Goal: Task Accomplishment & Management: Manage account settings

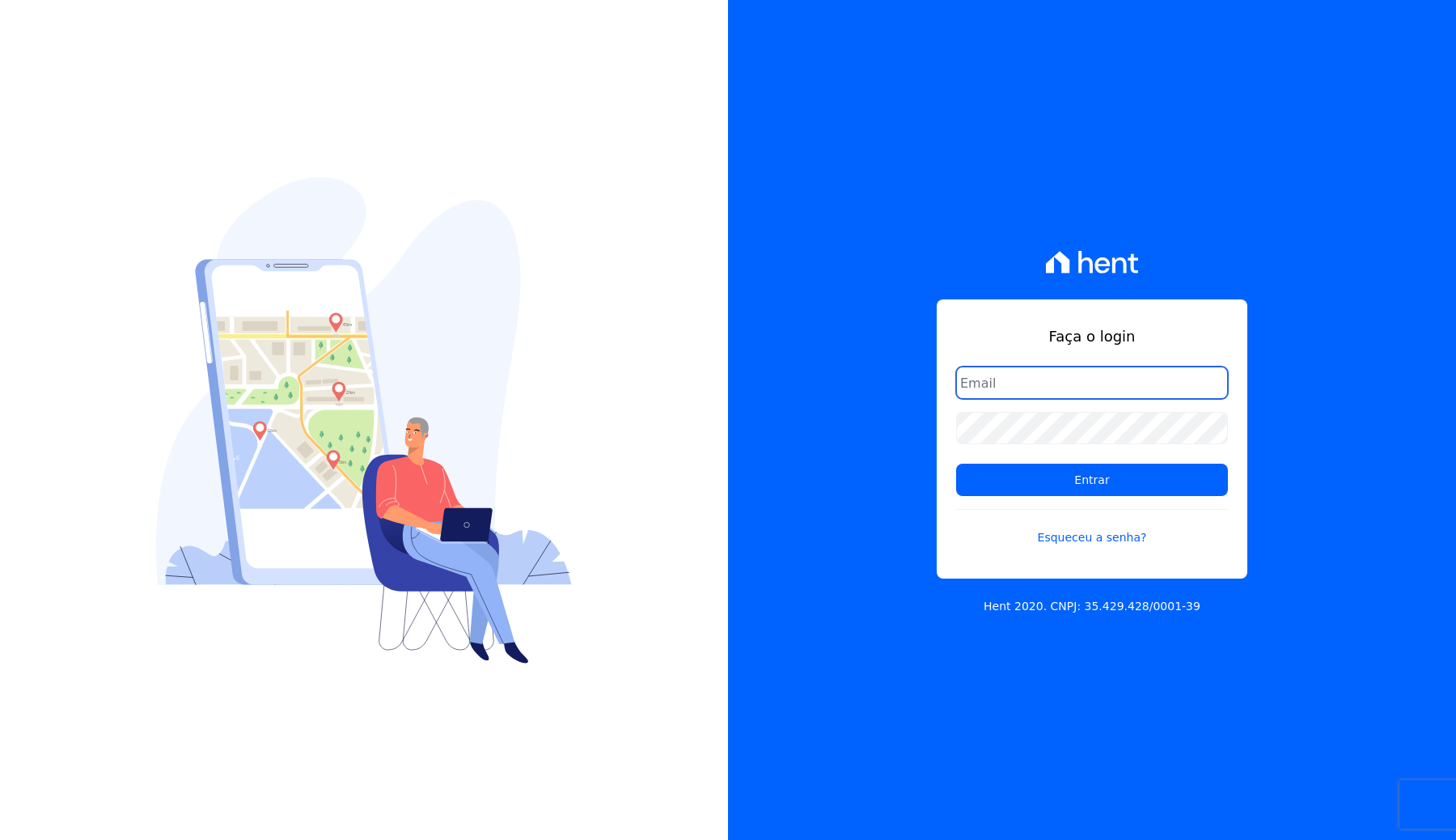
type input "pedro@apiceincorporadora.com.br"
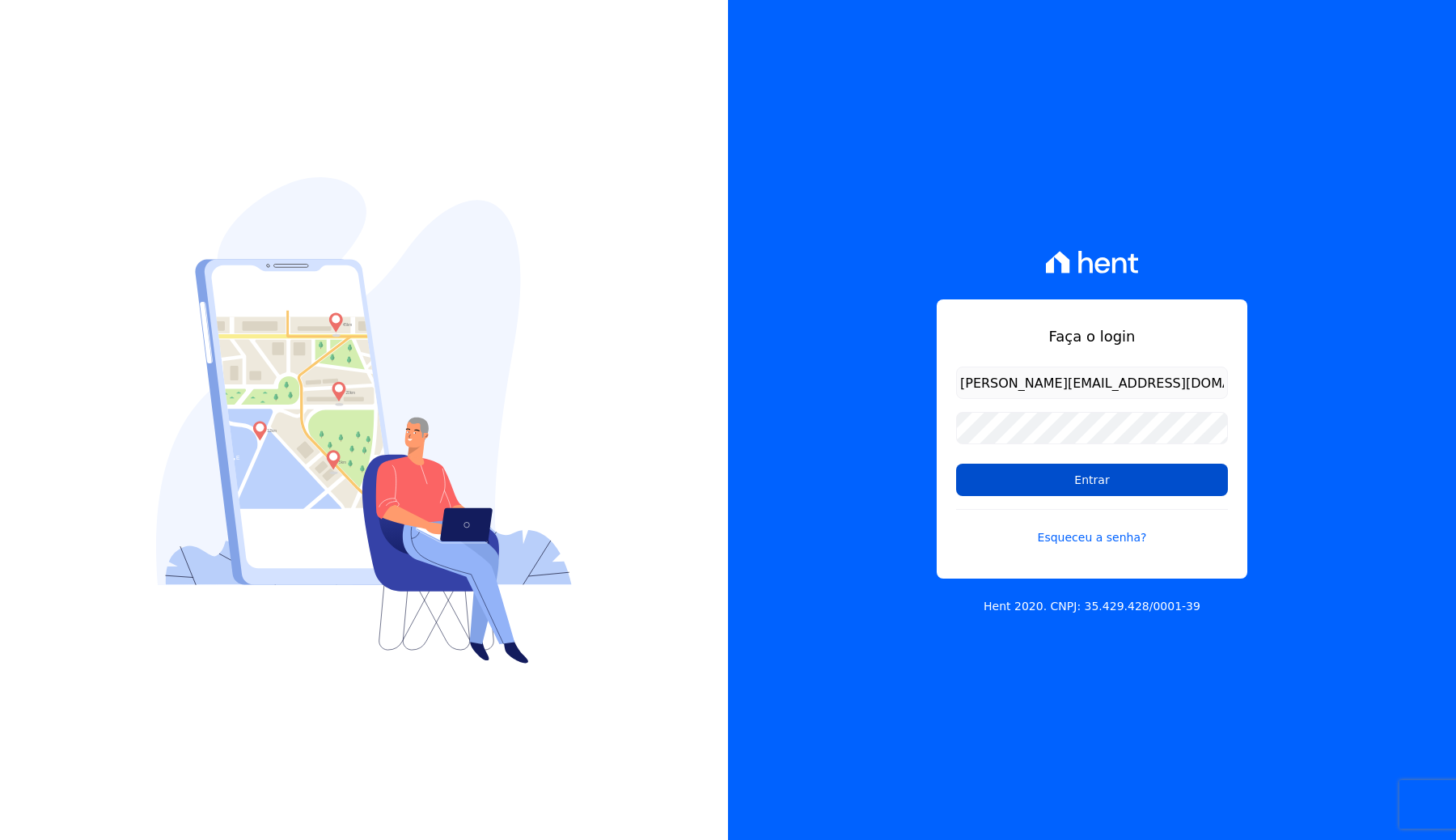
click at [1100, 478] on input "Entrar" at bounding box center [1092, 480] width 272 height 33
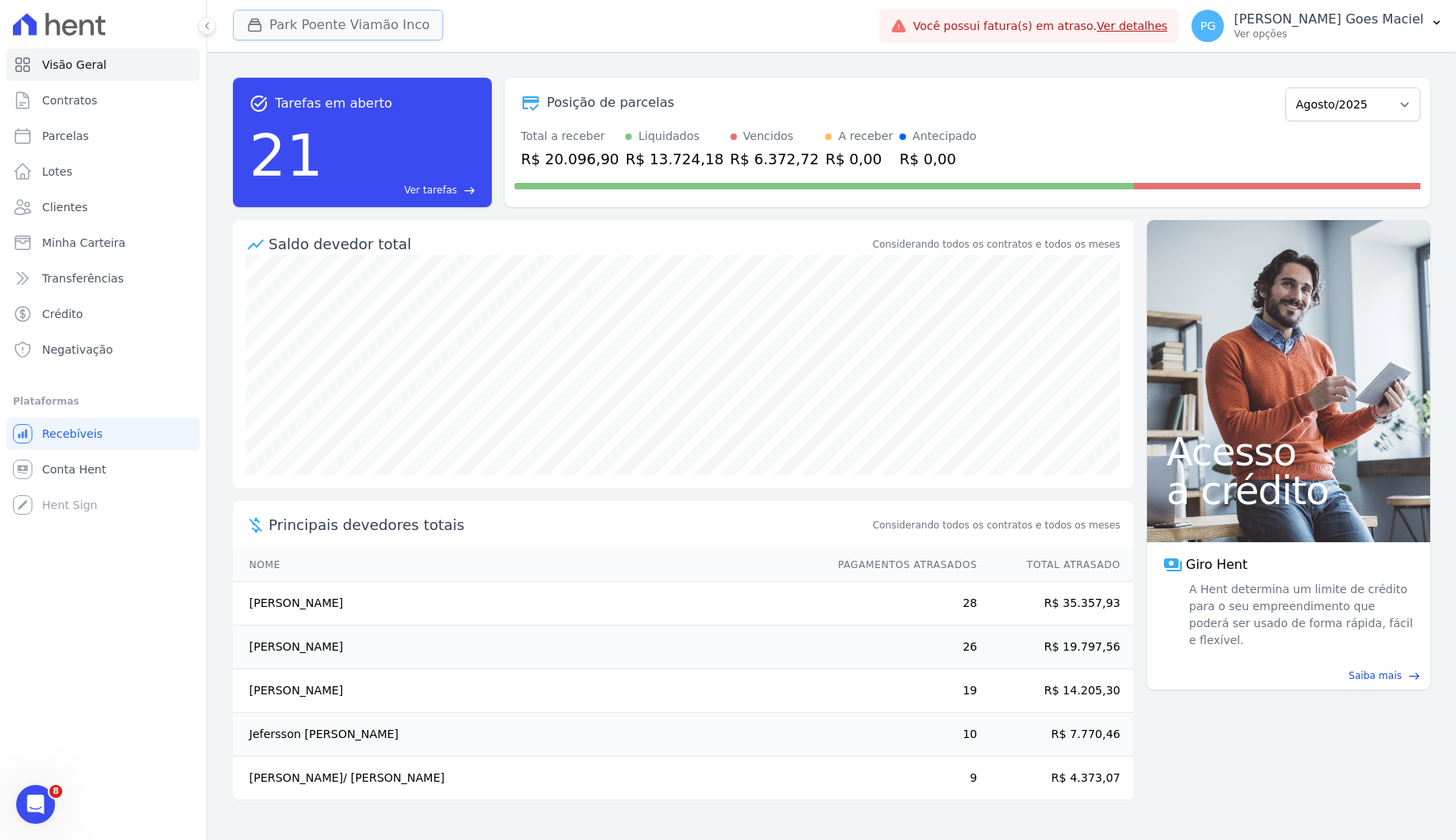
click at [364, 20] on button "Park Poente Viamão Inco" at bounding box center [338, 25] width 210 height 31
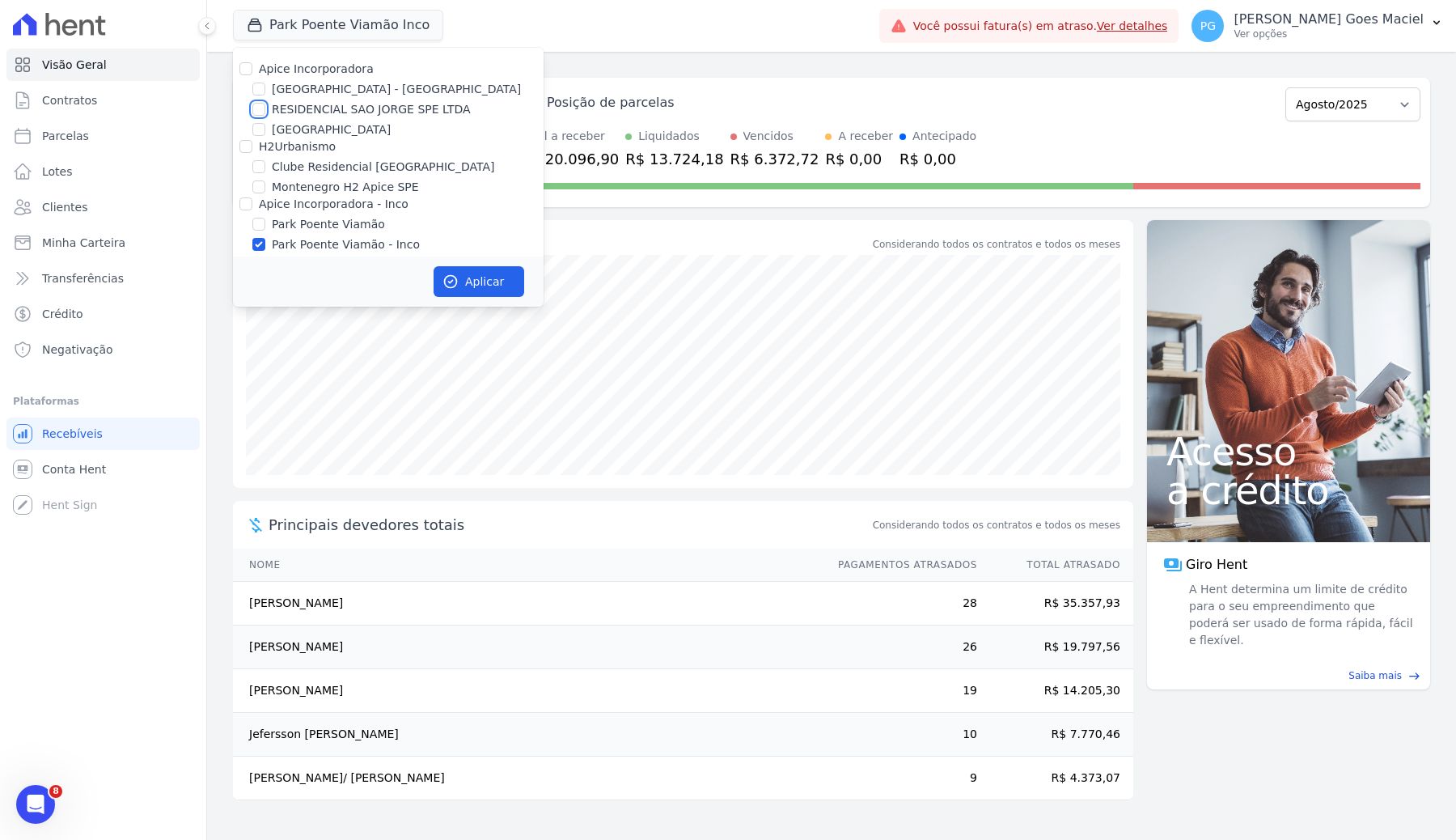
click at [260, 109] on input "RESIDENCIAL SAO JORGE SPE LTDA" at bounding box center [258, 109] width 13 height 13
checkbox input "true"
click at [257, 244] on input "Park Poente Viamão - Inco" at bounding box center [258, 244] width 13 height 13
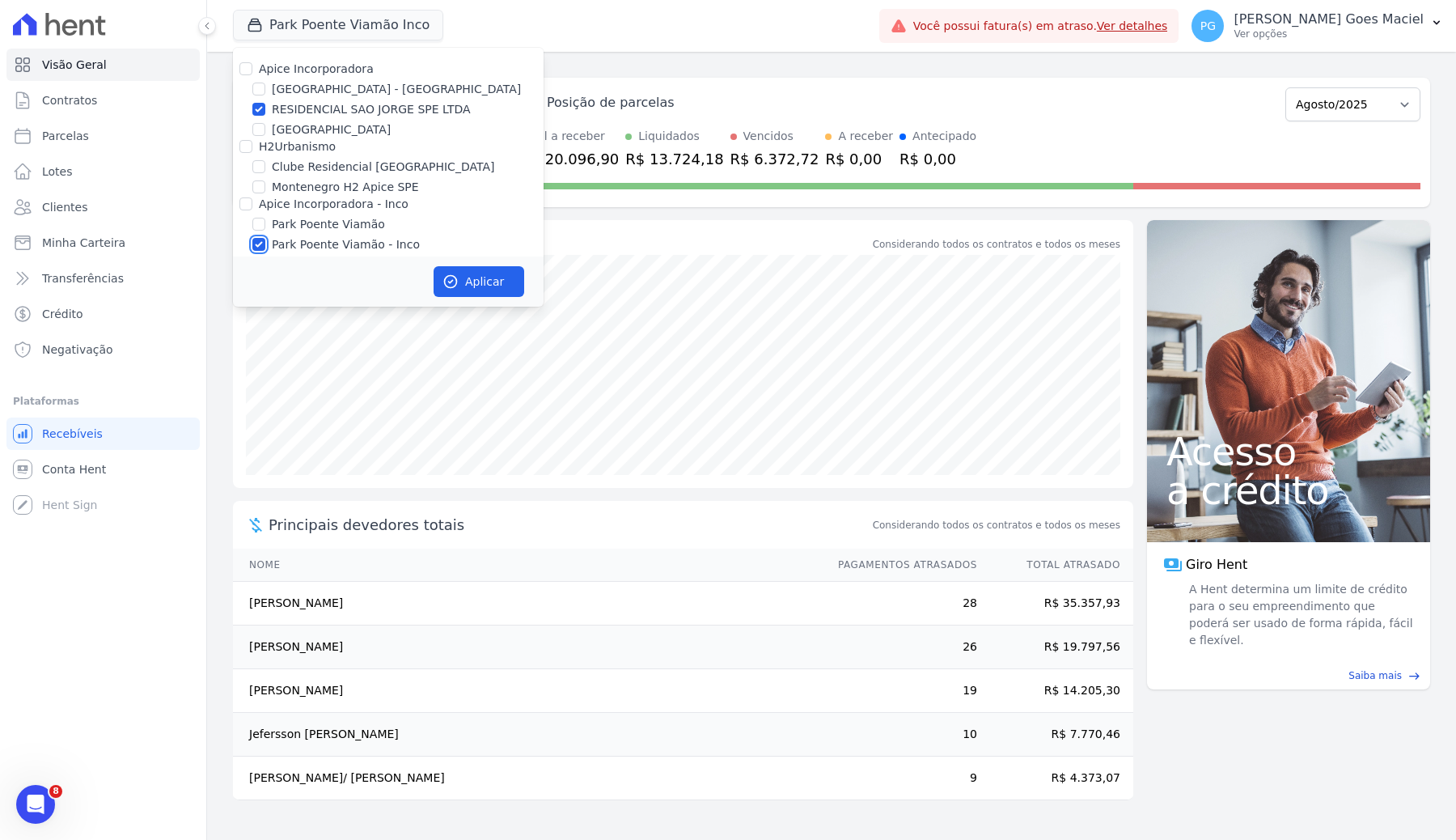
checkbox input "false"
click at [492, 289] on button "Aplicar" at bounding box center [479, 282] width 90 height 31
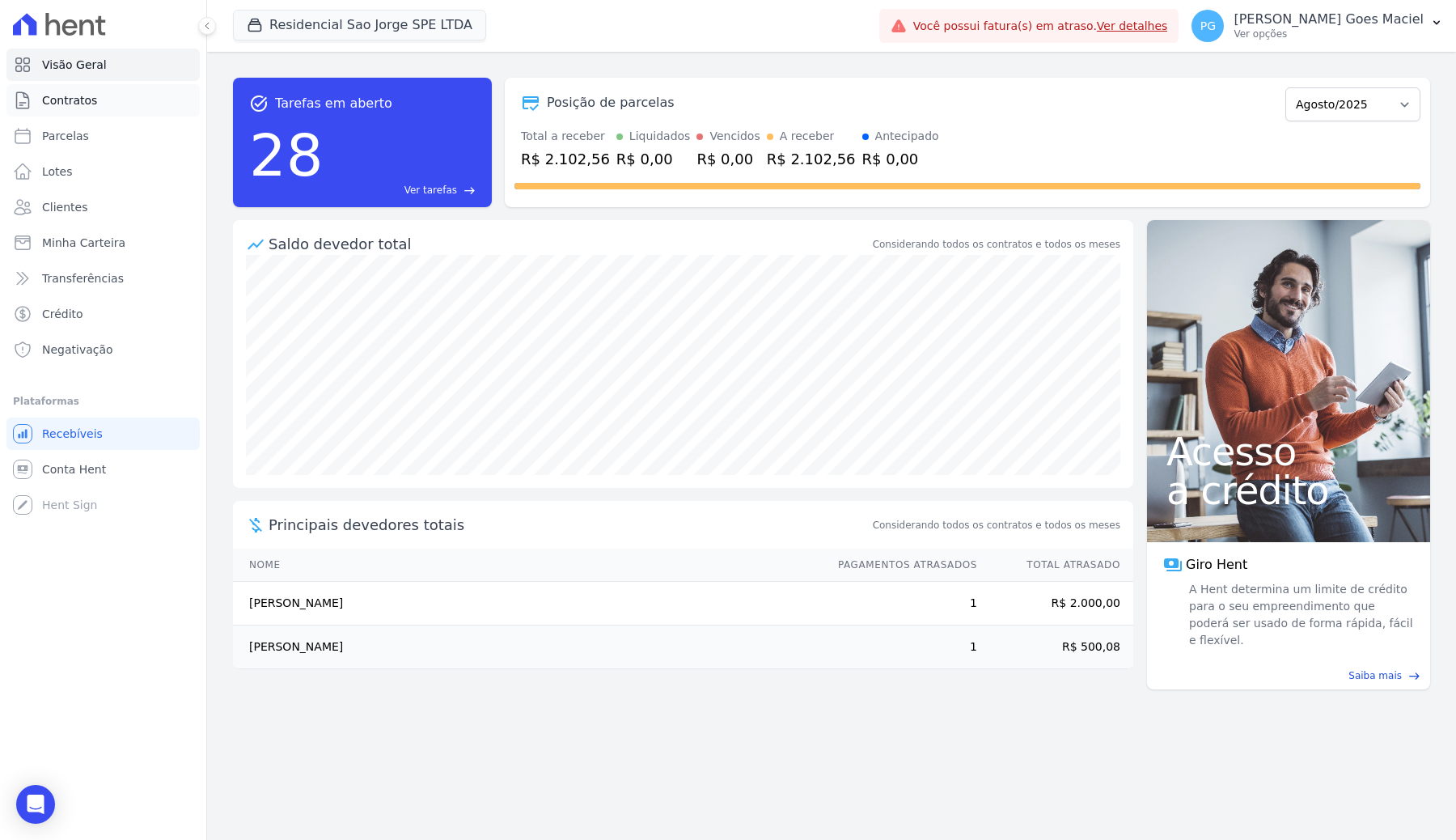
click at [81, 105] on span "Contratos" at bounding box center [70, 100] width 55 height 16
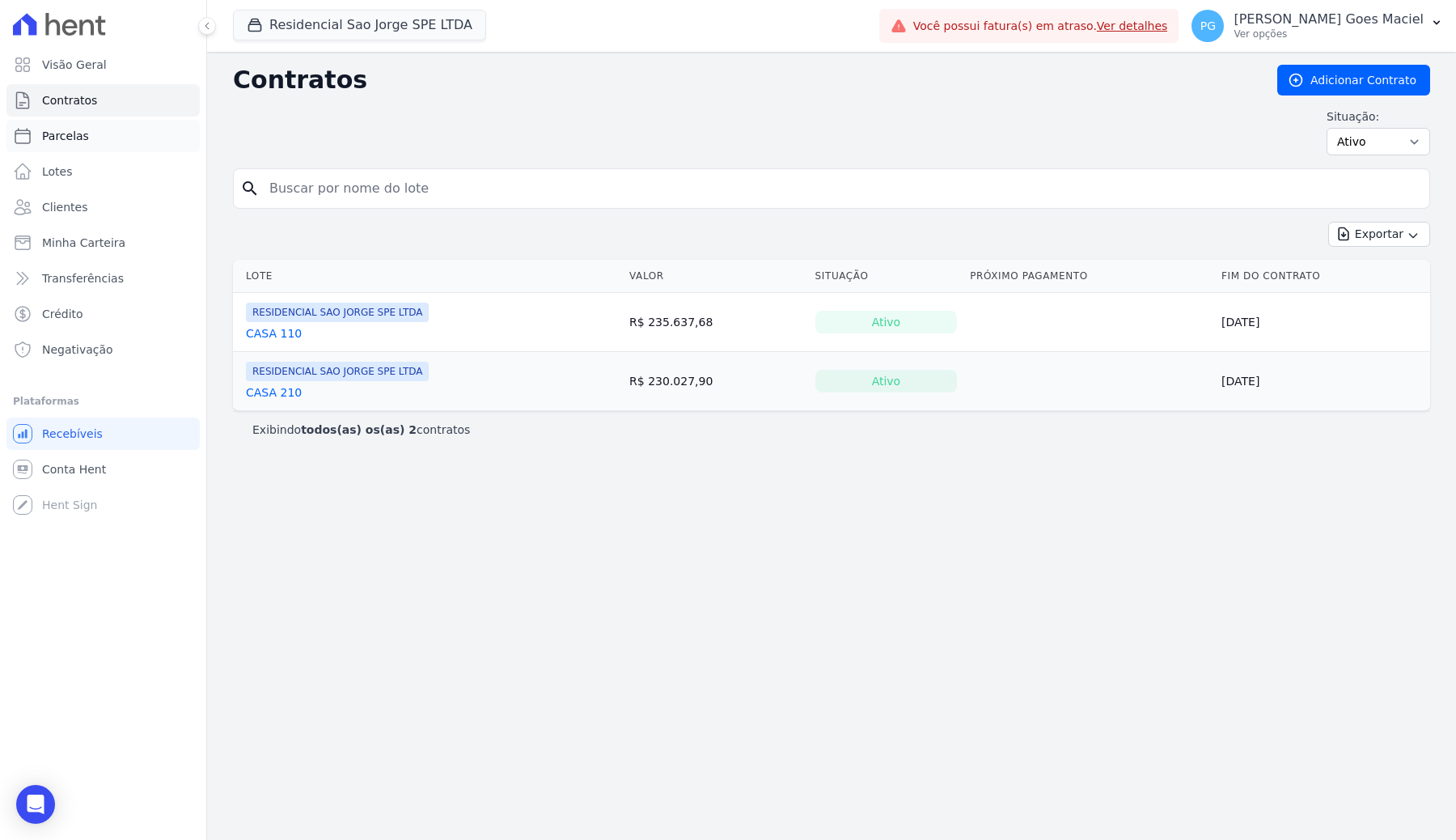
click at [71, 140] on span "Parcelas" at bounding box center [65, 135] width 46 height 16
click at [41, 184] on link "Lotes" at bounding box center [103, 171] width 194 height 33
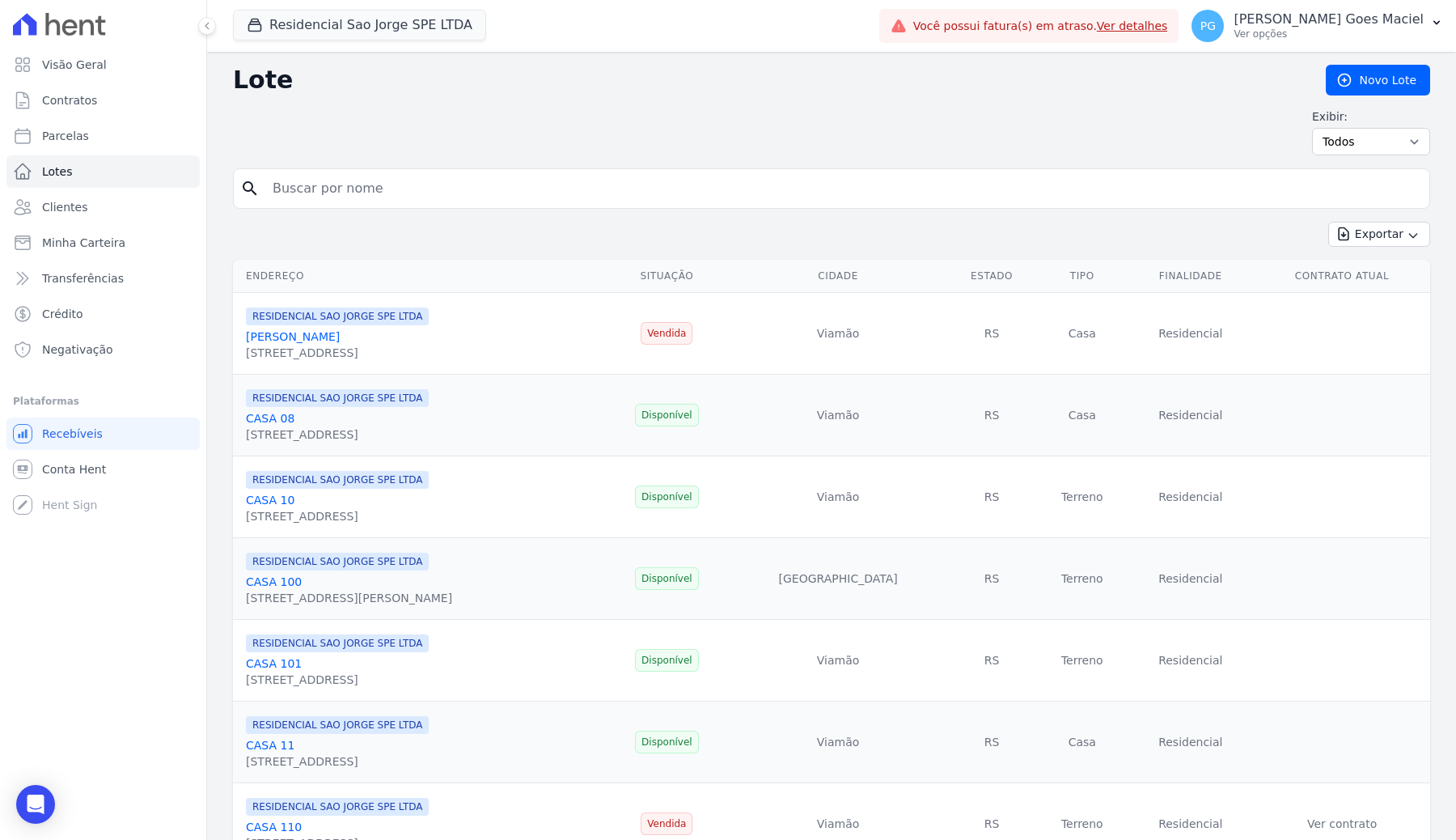
select select
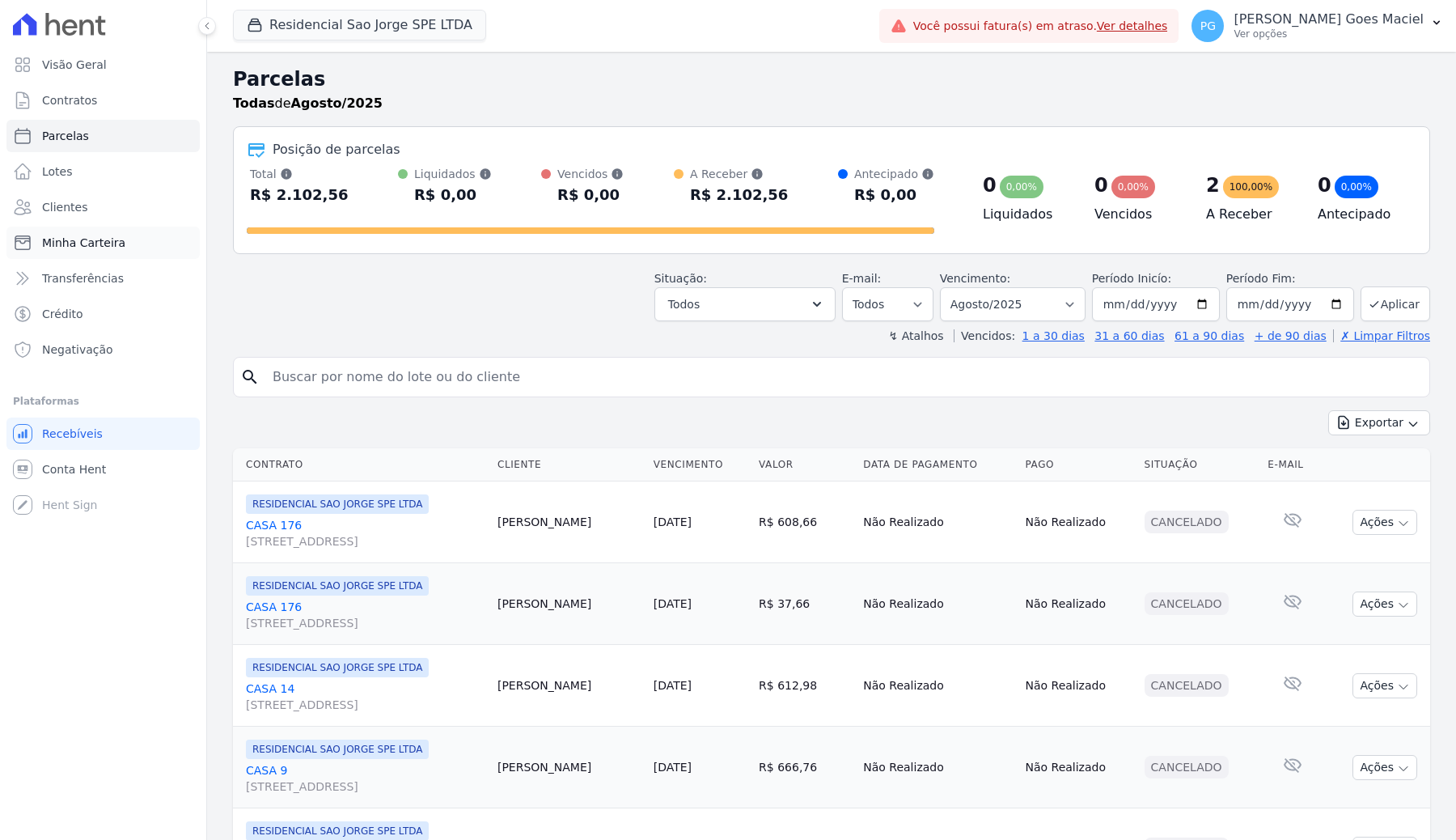
click at [118, 247] on span "Minha Carteira" at bounding box center [84, 242] width 84 height 16
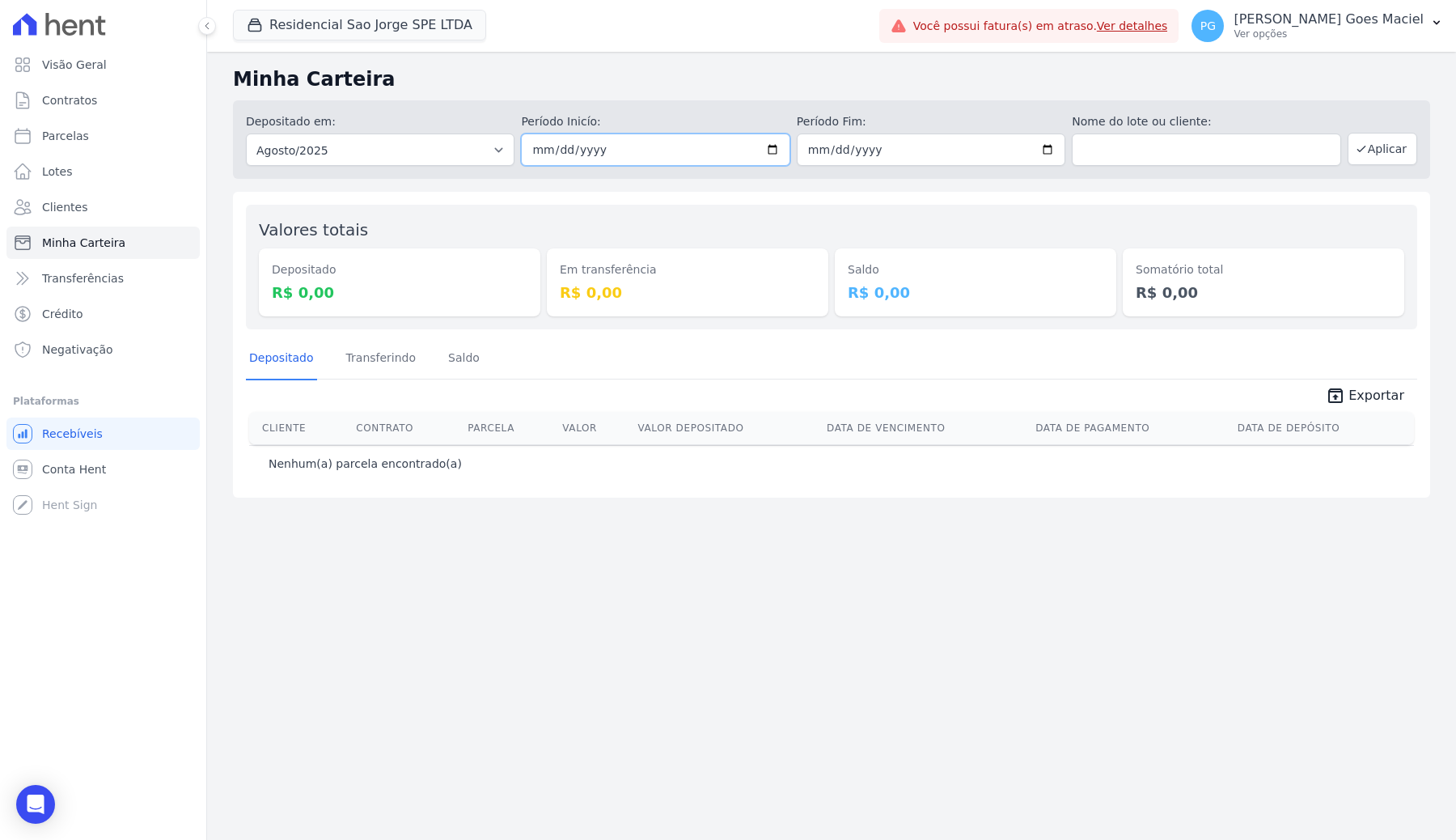
click at [775, 152] on input "2025-08-01" at bounding box center [655, 150] width 269 height 33
click at [734, 85] on h2 "Minha Carteira" at bounding box center [832, 79] width 1197 height 29
click at [496, 147] on select "Todos os meses Novembro/2024 Dezembro/2024 Janeiro/2025 Fevereiro/2025 Março/20…" at bounding box center [381, 150] width 269 height 33
select select "all"
click at [246, 134] on select "Todos os meses Novembro/2024 Dezembro/2024 Janeiro/2025 Fevereiro/2025 Março/20…" at bounding box center [381, 150] width 269 height 33
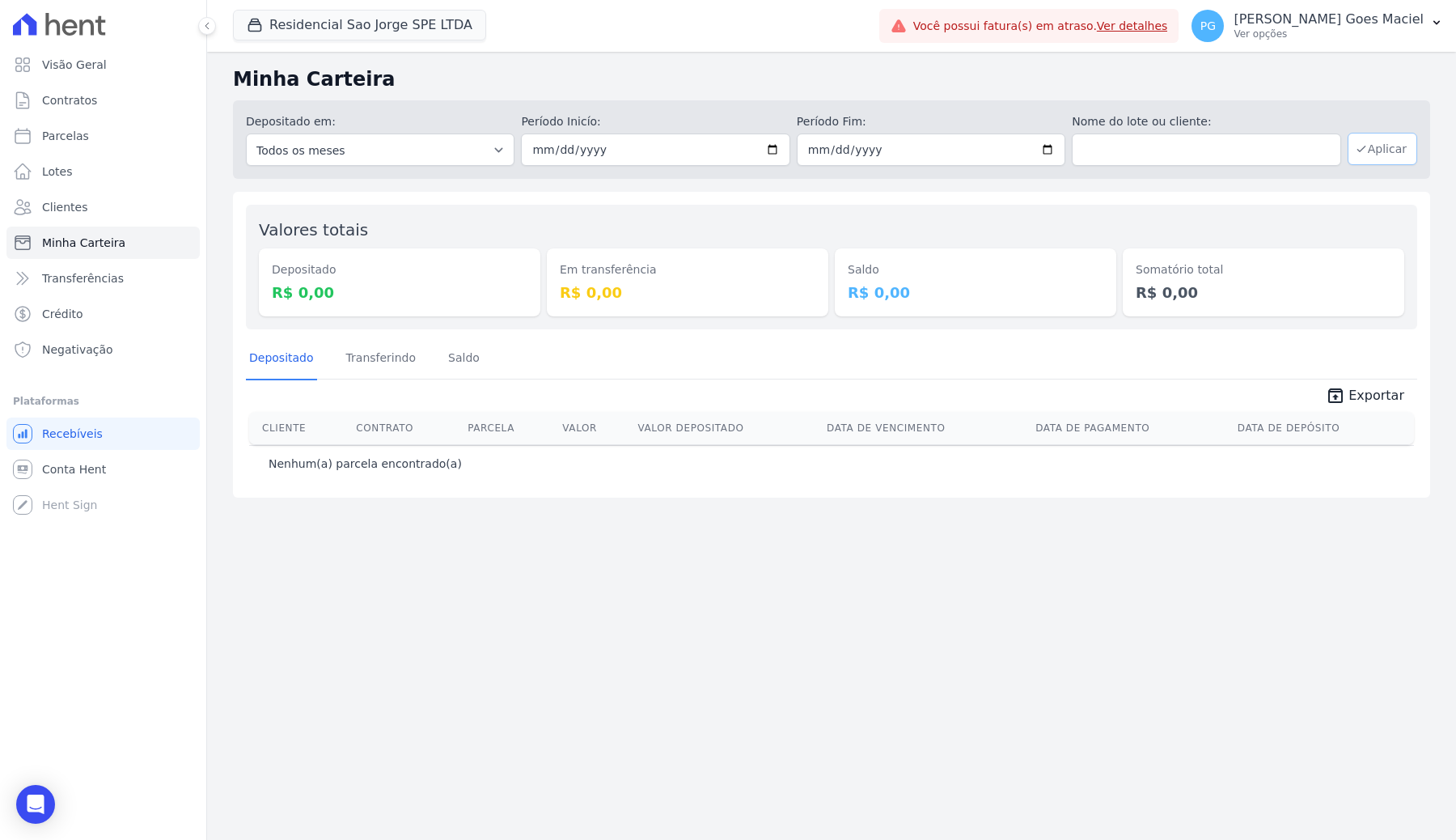
click at [1380, 146] on button "Aplicar" at bounding box center [1382, 149] width 70 height 33
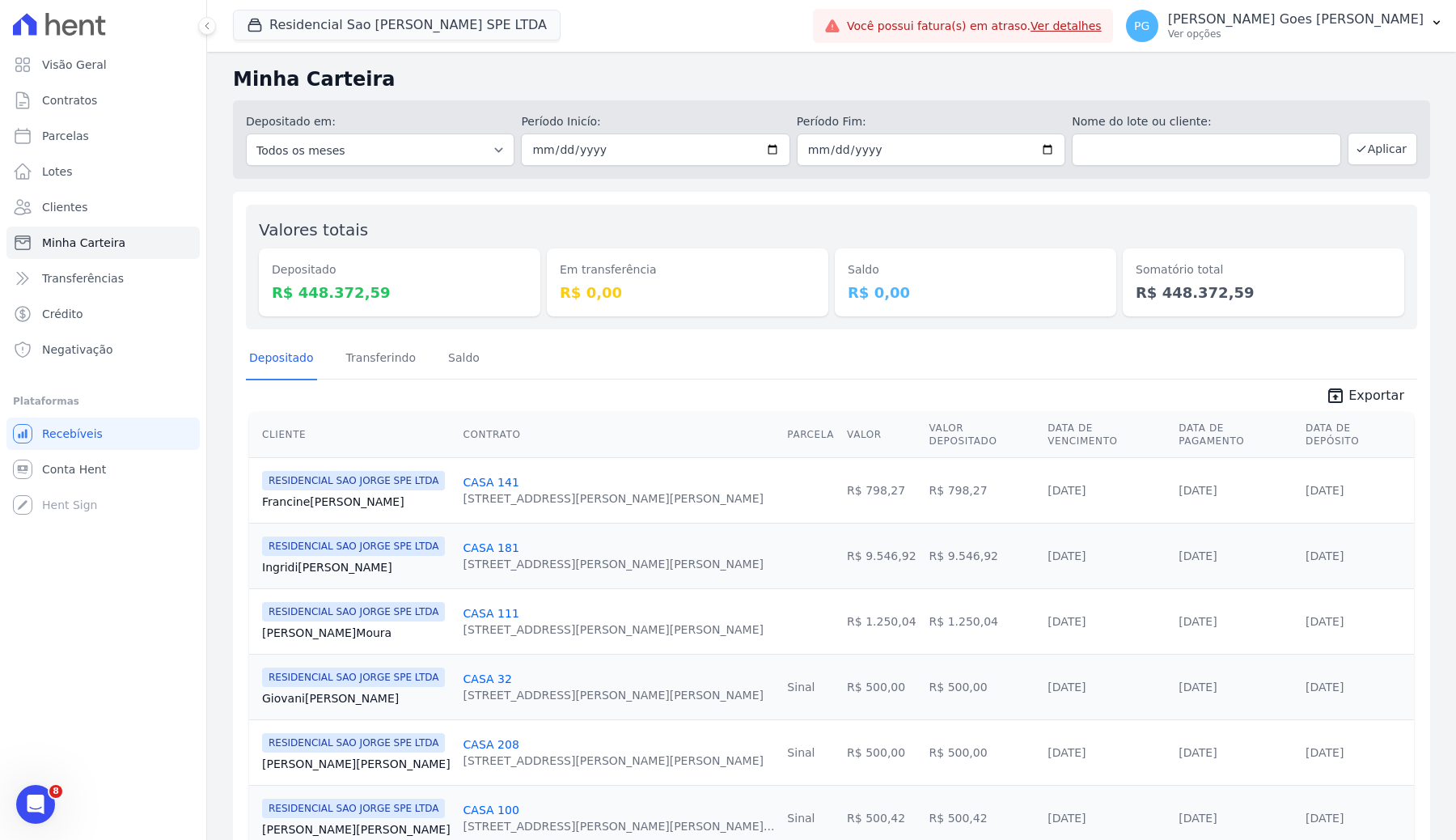
click at [527, 505] on td "CASA 141 [STREET_ADDRESS][PERSON_NAME][PERSON_NAME]" at bounding box center [619, 490] width 325 height 65
click at [352, 350] on link "Transferindo" at bounding box center [381, 359] width 77 height 42
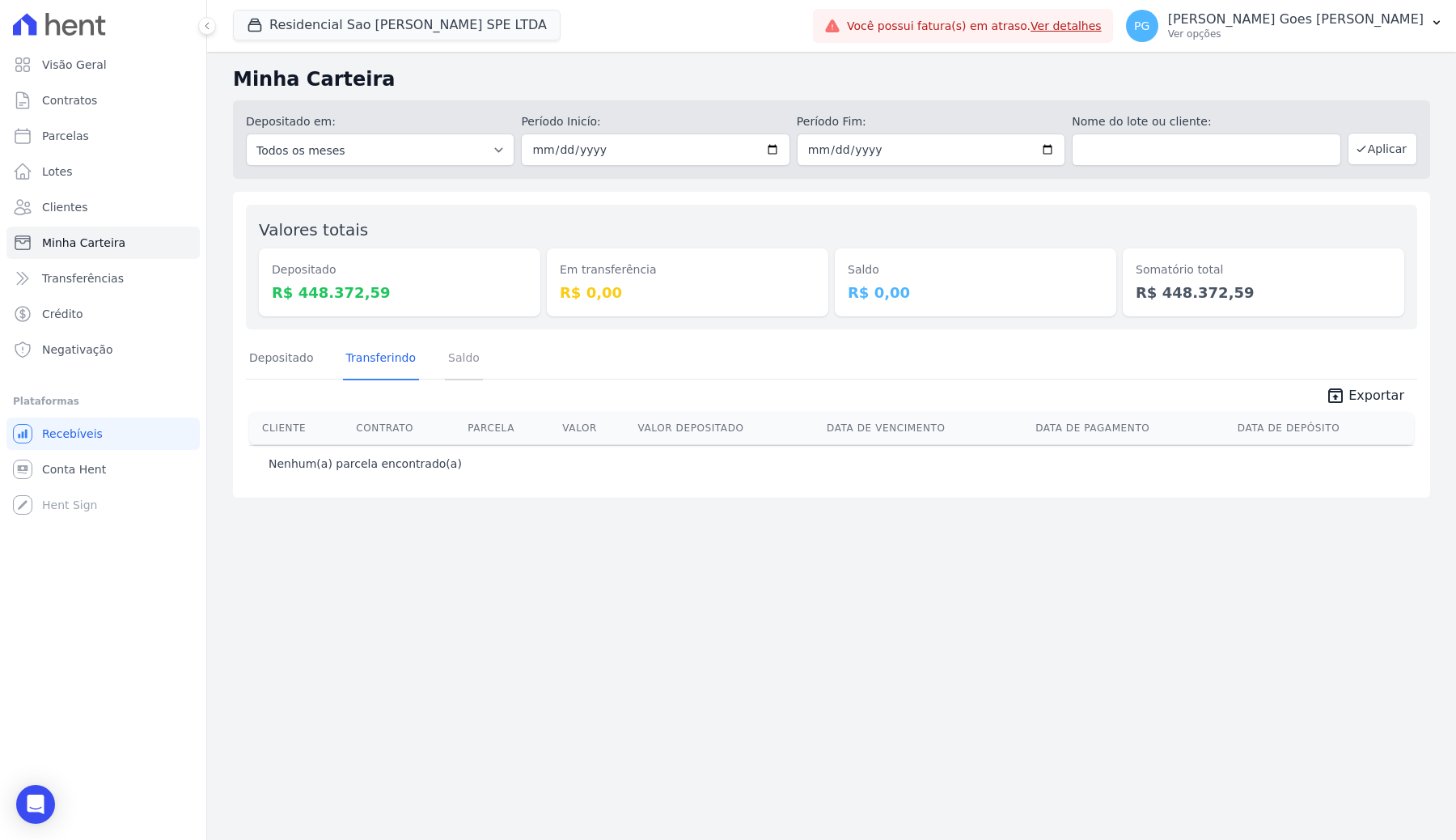
click at [451, 353] on link "Saldo" at bounding box center [464, 359] width 38 height 42
click at [294, 361] on link "Depositado" at bounding box center [282, 359] width 71 height 42
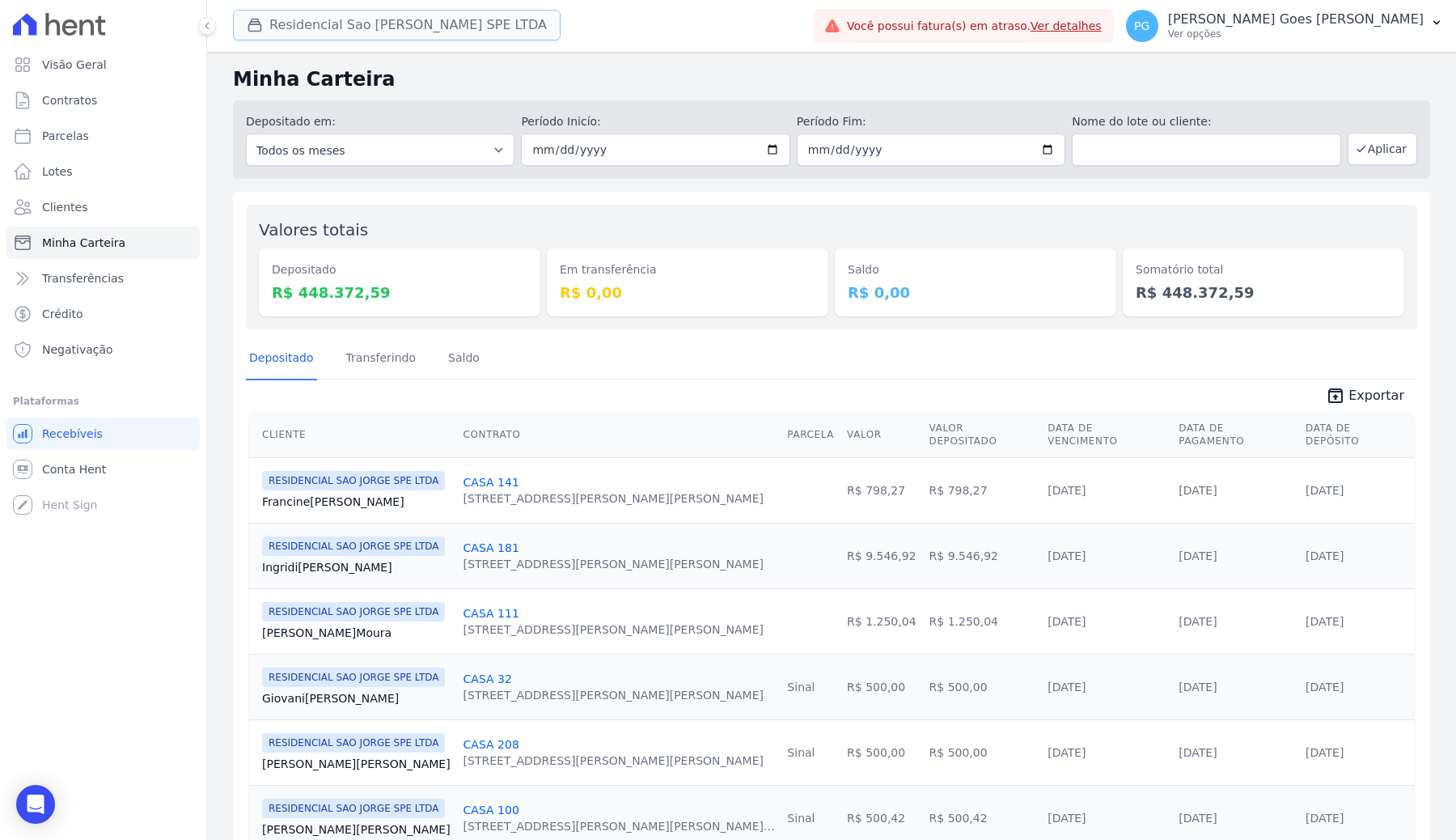
click at [333, 11] on button "Residencial Sao Jorge SPE LTDA" at bounding box center [397, 25] width 327 height 31
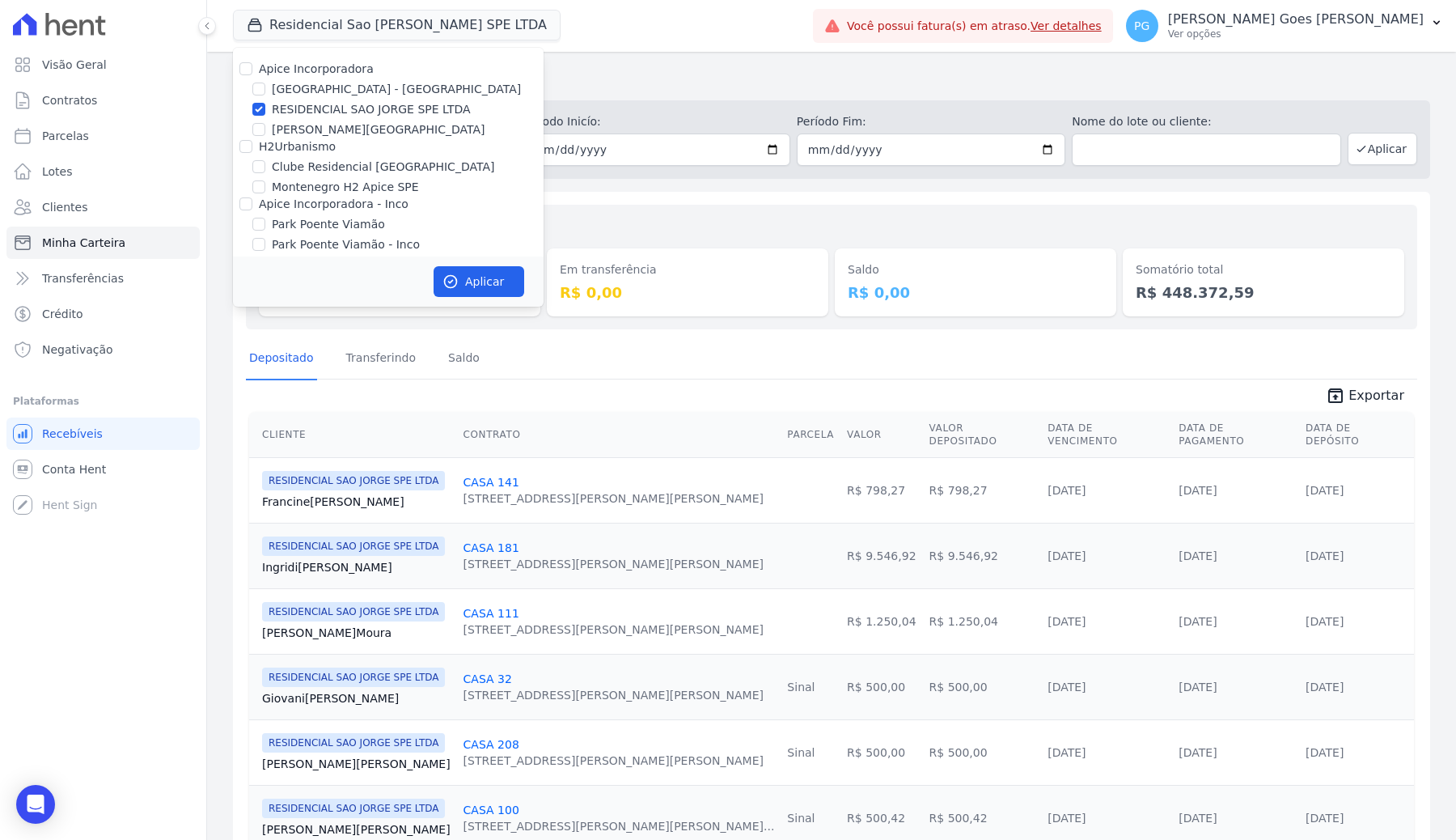
click at [265, 92] on div "[GEOGRAPHIC_DATA] - [GEOGRAPHIC_DATA]" at bounding box center [388, 90] width 311 height 17
click at [263, 89] on input "[GEOGRAPHIC_DATA] - [GEOGRAPHIC_DATA]" at bounding box center [258, 89] width 13 height 13
checkbox input "true"
click at [260, 127] on input "[GEOGRAPHIC_DATA]" at bounding box center [258, 129] width 13 height 13
checkbox input "true"
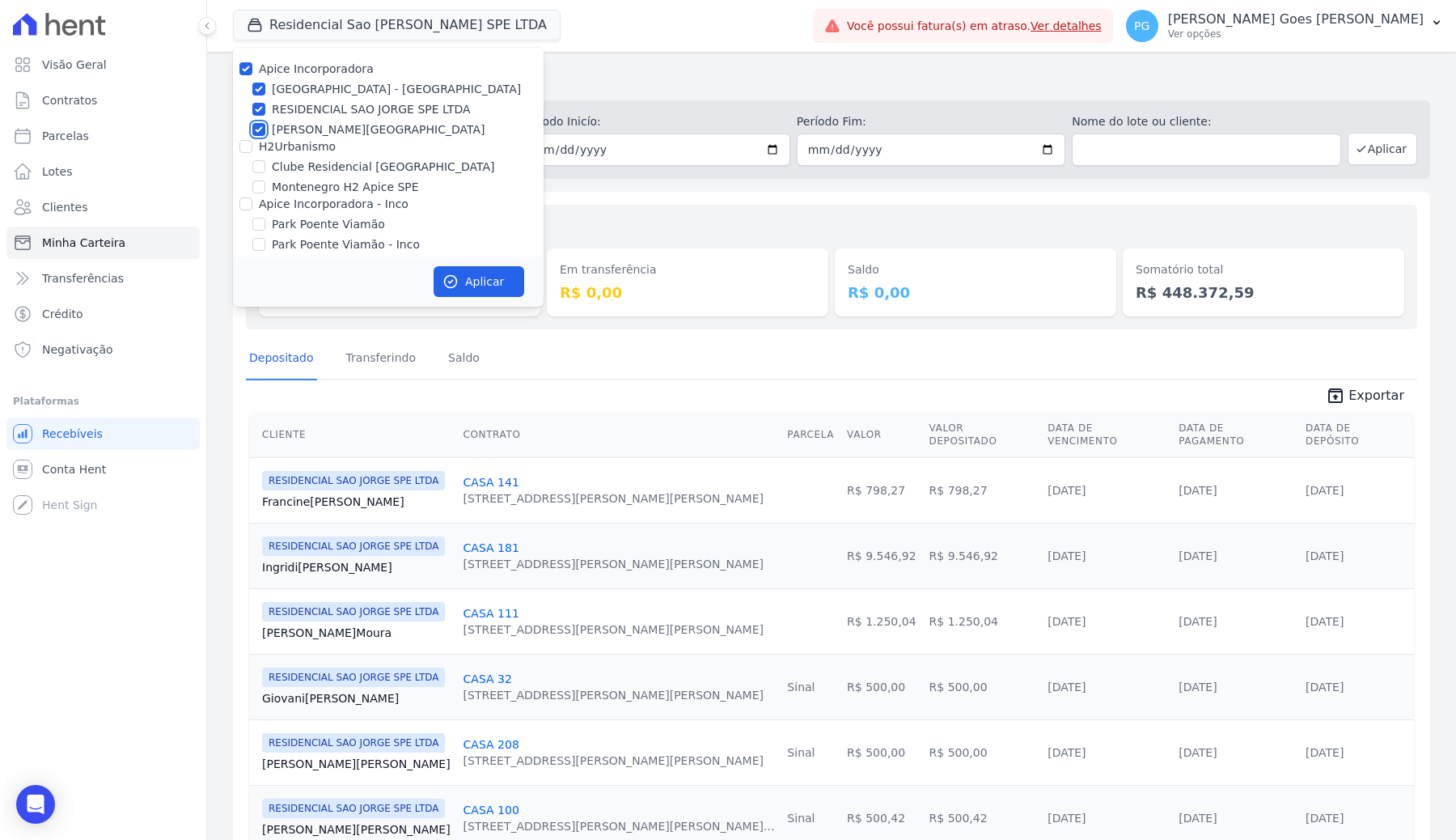
checkbox input "true"
click at [260, 109] on input "RESIDENCIAL SAO JORGE SPE LTDA" at bounding box center [258, 109] width 13 height 13
checkbox input "false"
click at [260, 132] on input "[GEOGRAPHIC_DATA]" at bounding box center [258, 129] width 13 height 13
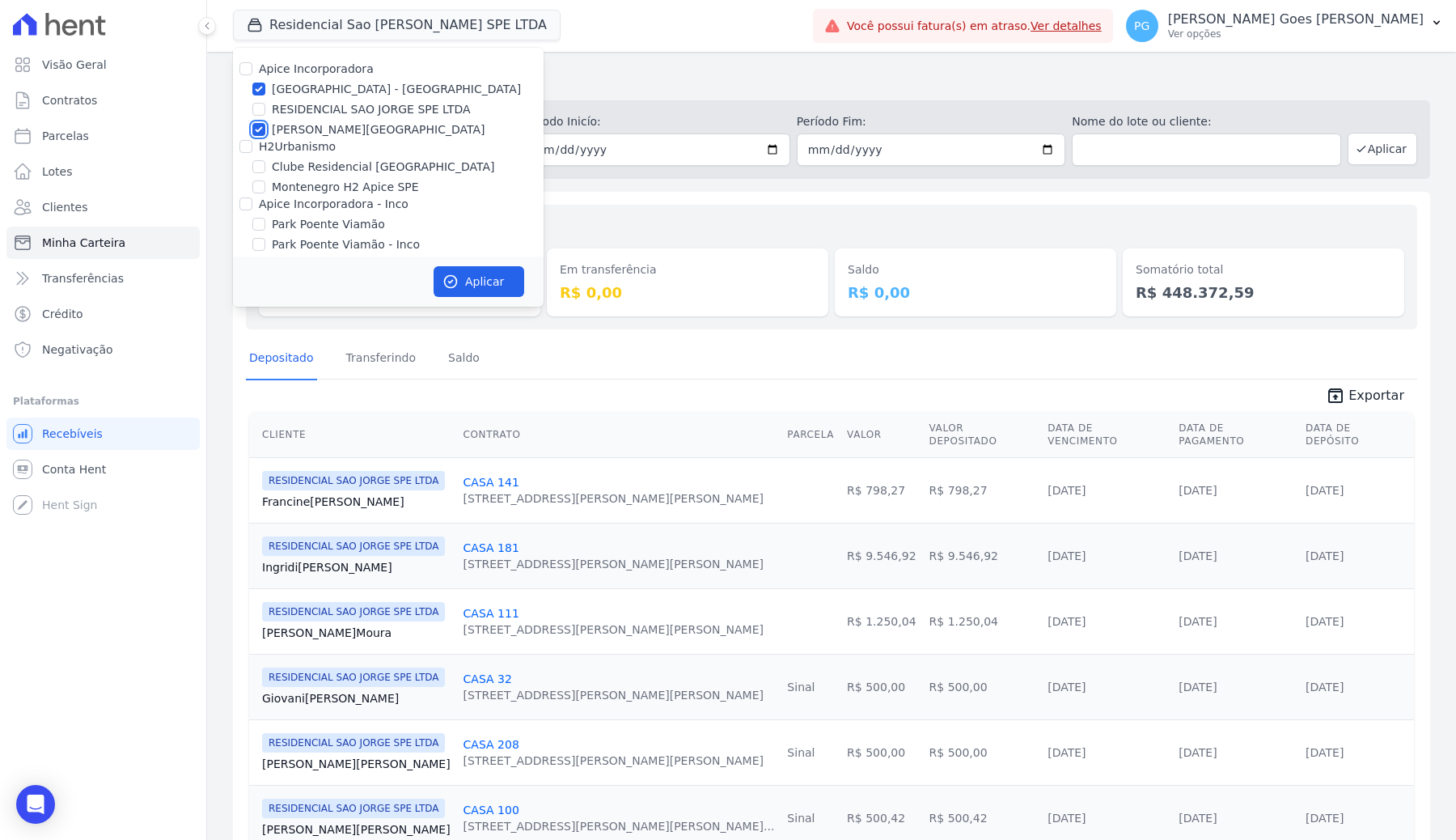
checkbox input "false"
click at [462, 283] on button "Aplicar" at bounding box center [479, 282] width 90 height 31
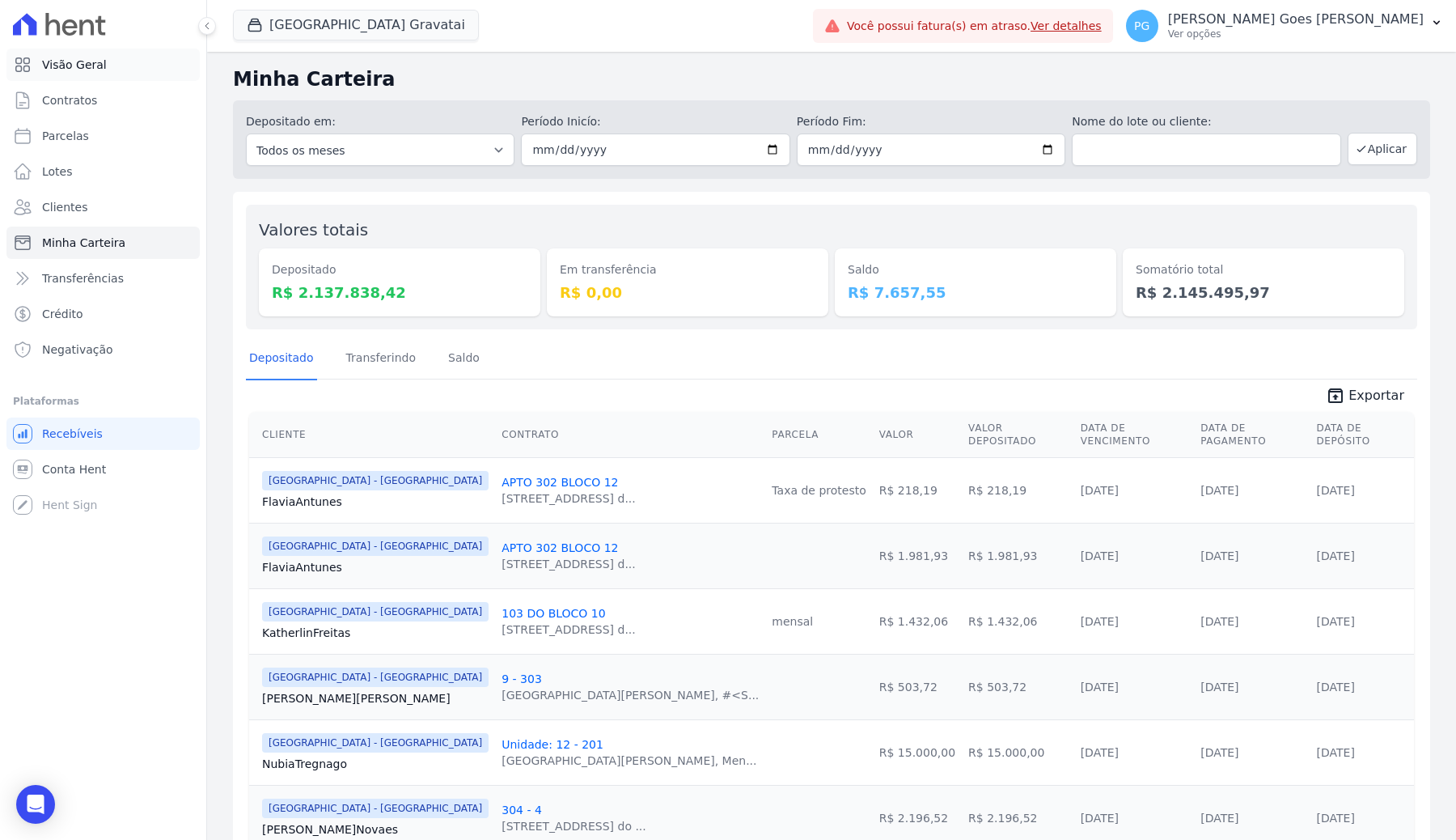
click at [127, 71] on link "Visão Geral" at bounding box center [103, 65] width 194 height 33
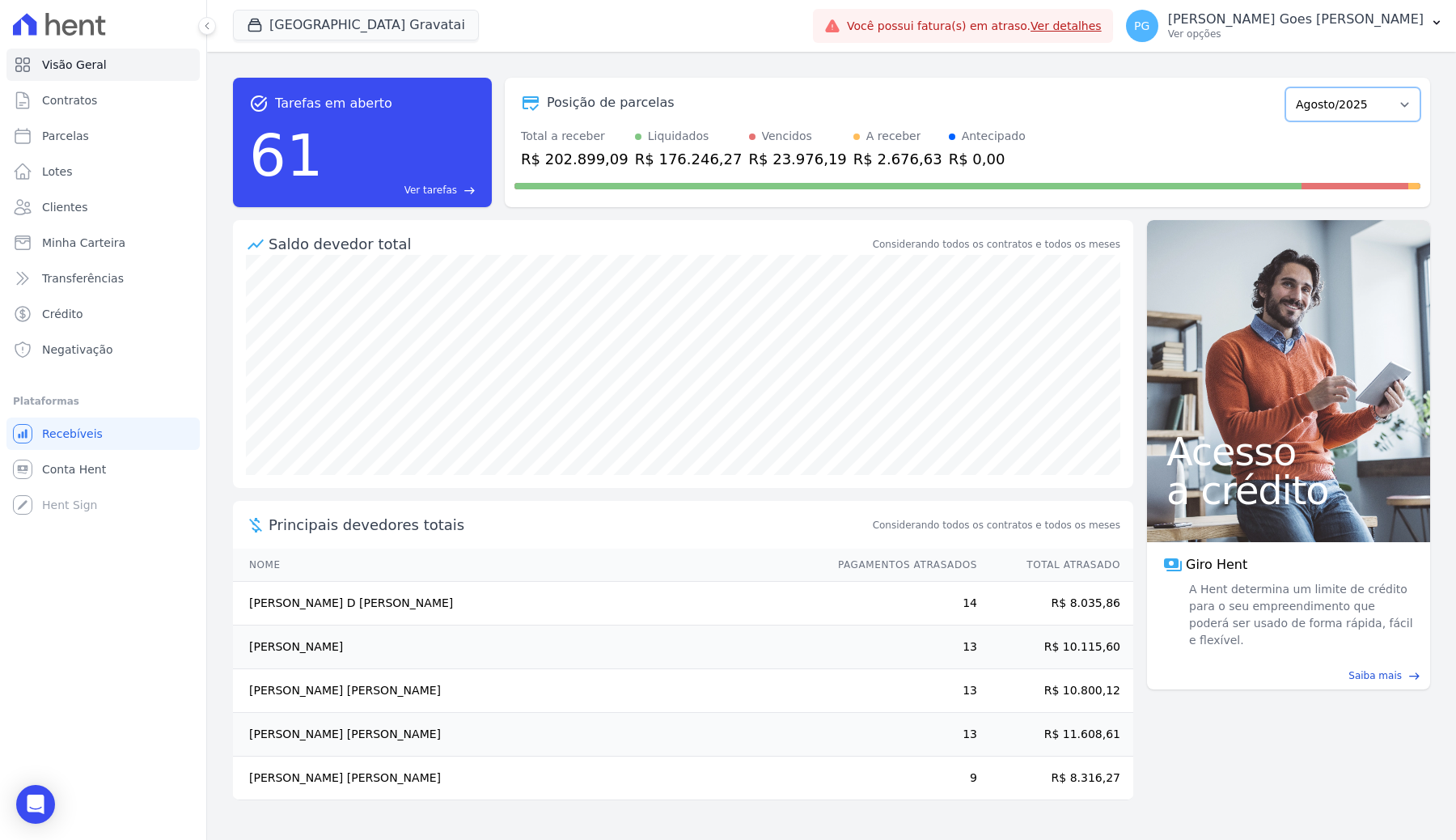
click at [1340, 100] on select "Dezembro/2023 Janeiro/2024 Fevereiro/2024 Março/2024 Abril/2024 Maio/2024 Junho…" at bounding box center [1353, 103] width 135 height 34
click at [1366, 103] on select "Dezembro/2023 Janeiro/2024 Fevereiro/2024 Março/2024 Abril/2024 Maio/2024 Junho…" at bounding box center [1353, 103] width 135 height 34
click at [54, 247] on span "Minha Carteira" at bounding box center [84, 242] width 84 height 16
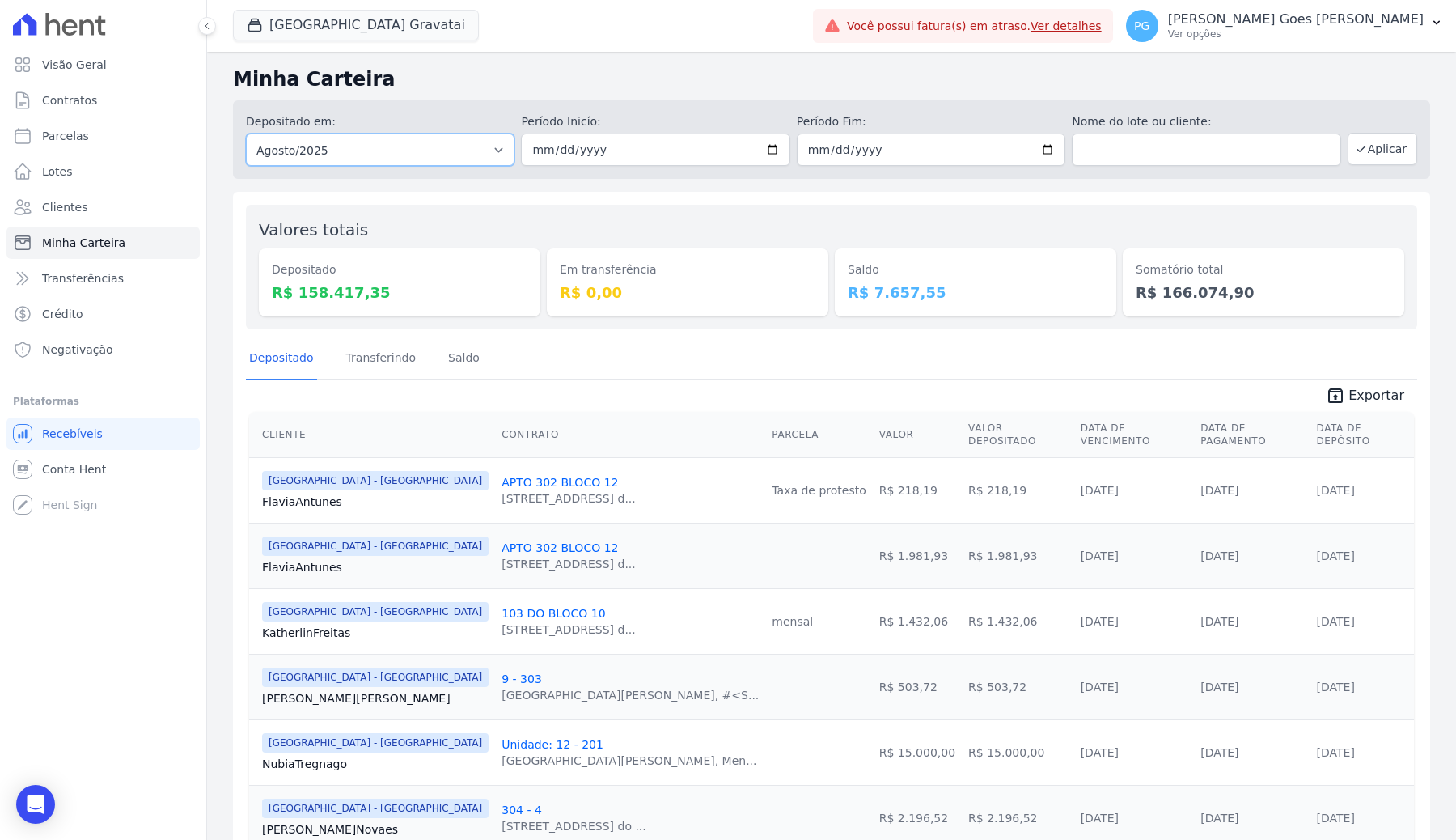
click at [496, 153] on select "Todos os meses Dezembro/2023 Janeiro/2024 Fevereiro/2024 Março/2024 Abril/2024 …" at bounding box center [381, 150] width 269 height 33
select select "all"
click at [246, 134] on select "Todos os meses Dezembro/2023 Janeiro/2024 Fevereiro/2024 Março/2024 Abril/2024 …" at bounding box center [381, 150] width 269 height 33
click at [1377, 153] on button "Aplicar" at bounding box center [1382, 149] width 70 height 33
click at [62, 207] on span "Clientes" at bounding box center [65, 207] width 46 height 16
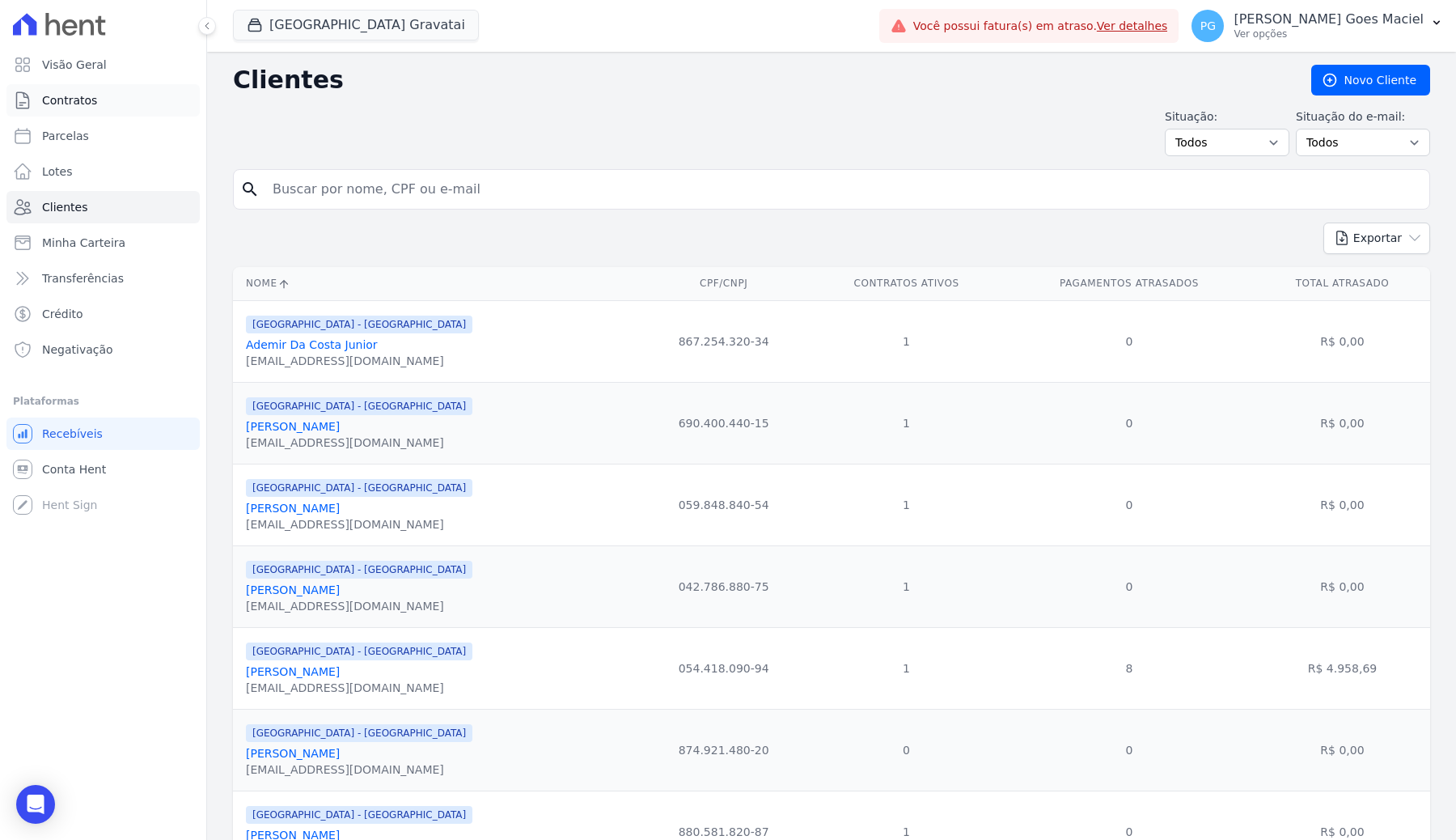
click at [63, 85] on link "Contratos" at bounding box center [103, 101] width 194 height 33
